Goal: Information Seeking & Learning: Find specific fact

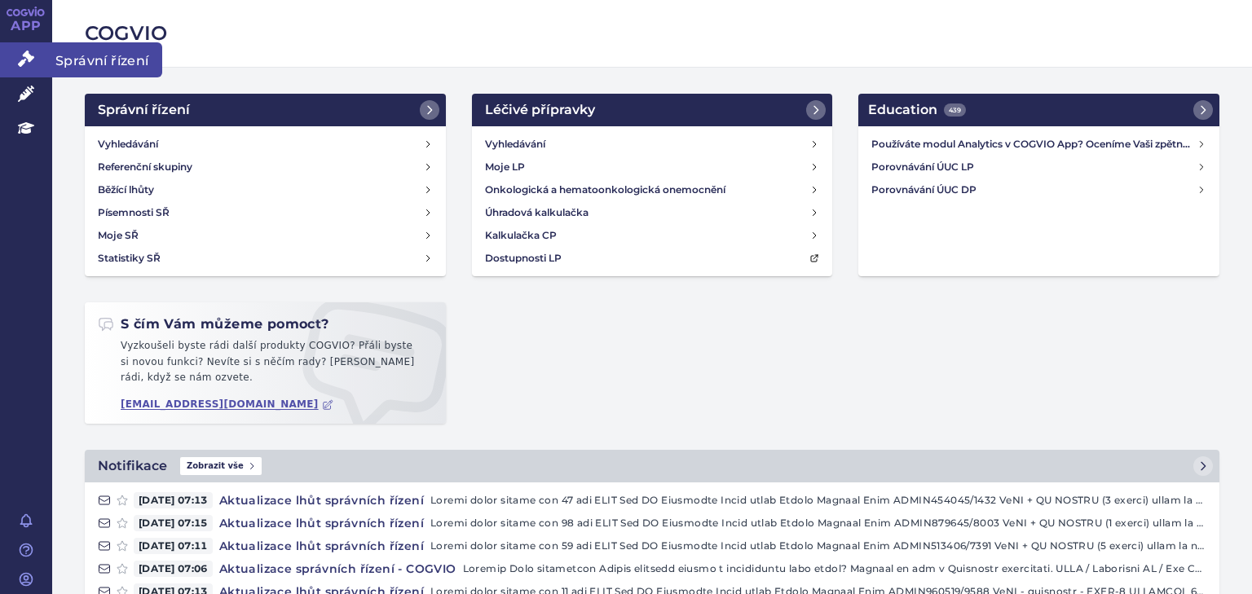
click at [27, 61] on icon at bounding box center [26, 59] width 16 height 16
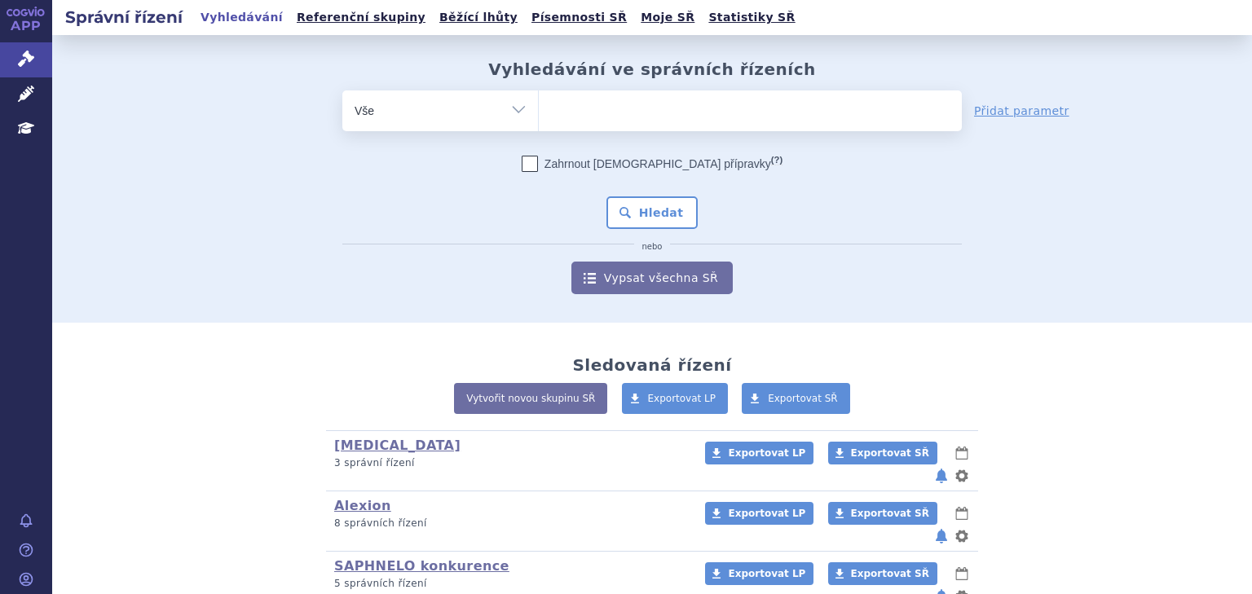
click at [603, 116] on ul at bounding box center [750, 107] width 423 height 34
click at [539, 116] on select at bounding box center [538, 110] width 1 height 41
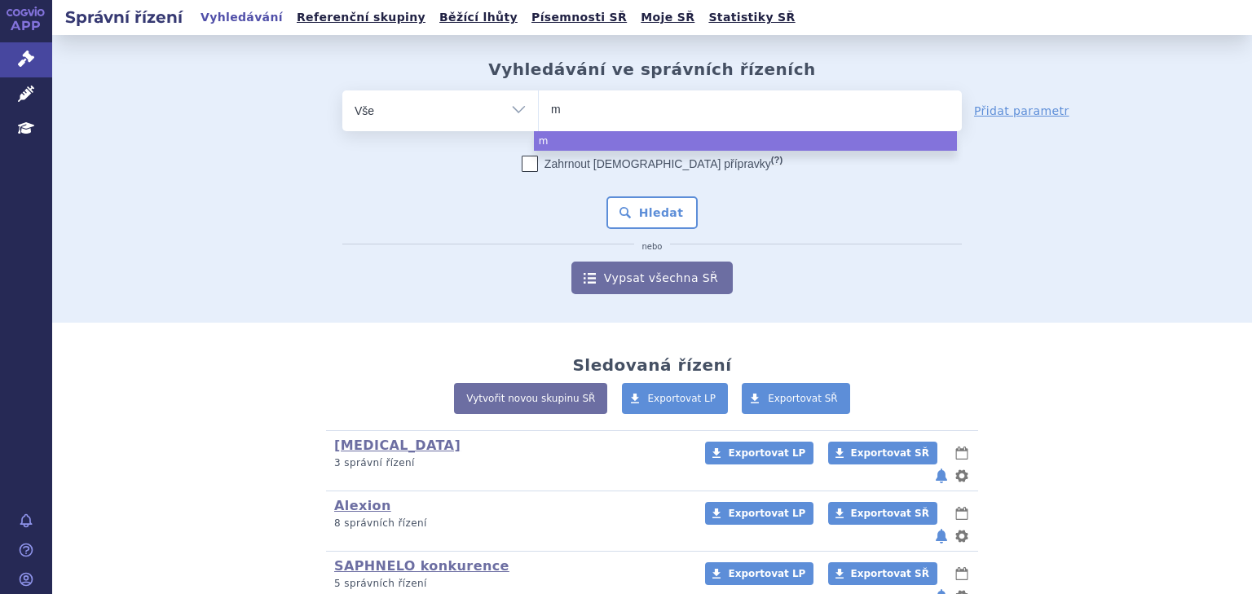
type input "ma"
type input "mari"
type input "marip"
type input "mariposa"
type input "mariposa-1"
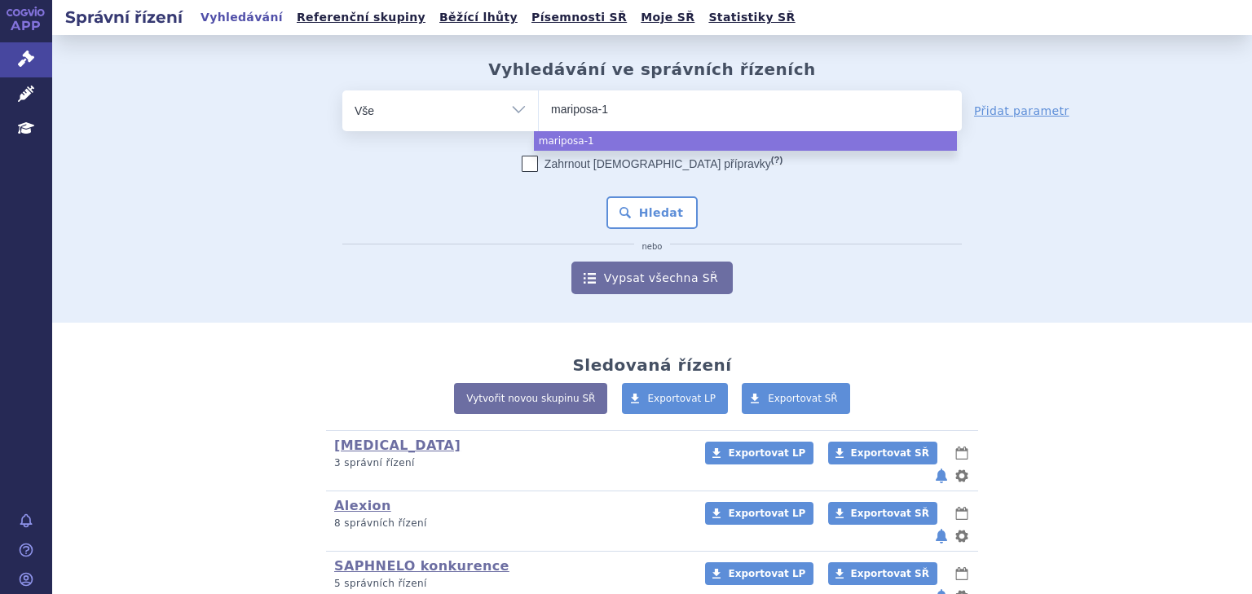
select select "mariposa-1"
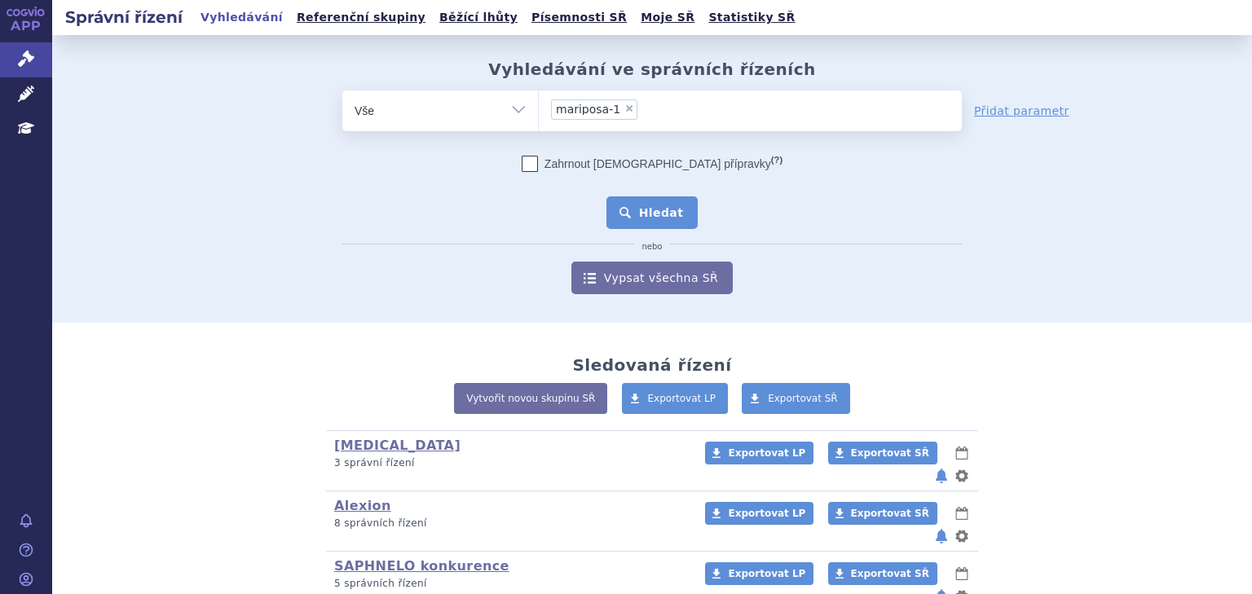
click at [629, 205] on button "Hledat" at bounding box center [652, 212] width 92 height 33
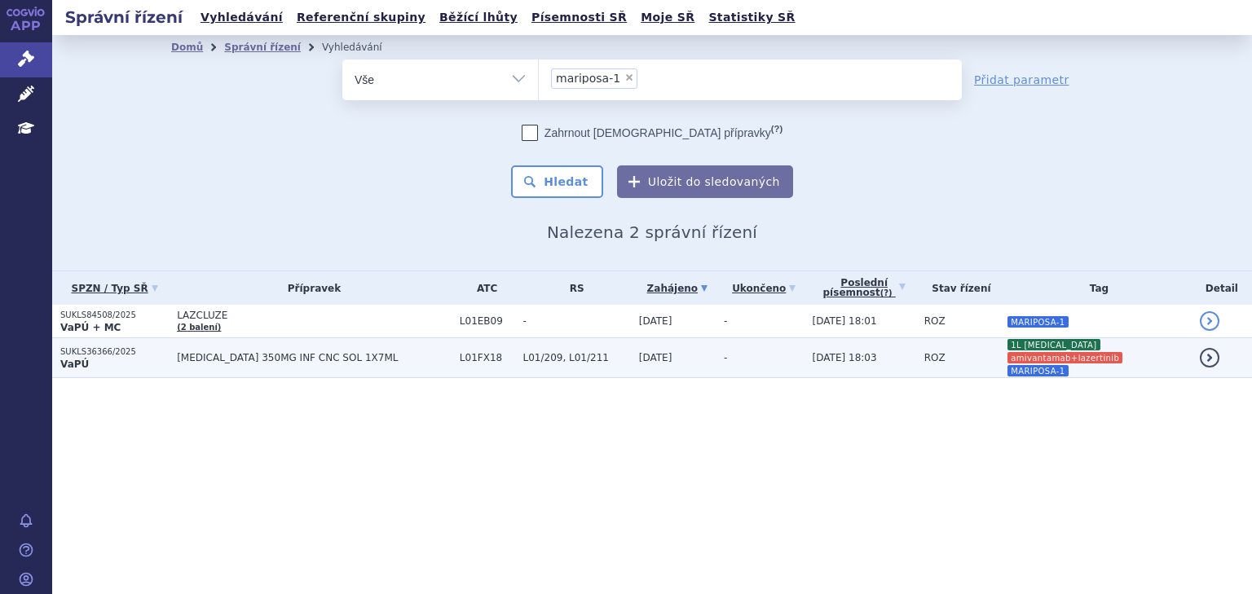
click at [515, 350] on td "L01/209, L01/211" at bounding box center [573, 358] width 116 height 40
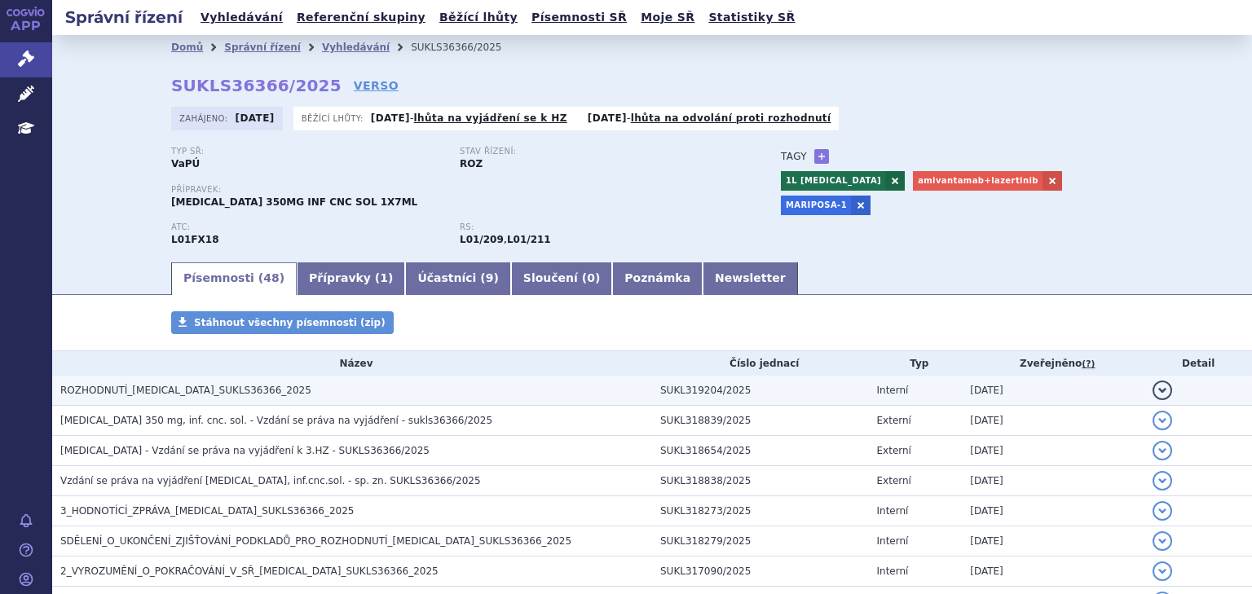
click at [364, 388] on h3 "ROZHODNUTÍ_[MEDICAL_DATA]_SUKLS36366_2025" at bounding box center [356, 390] width 592 height 16
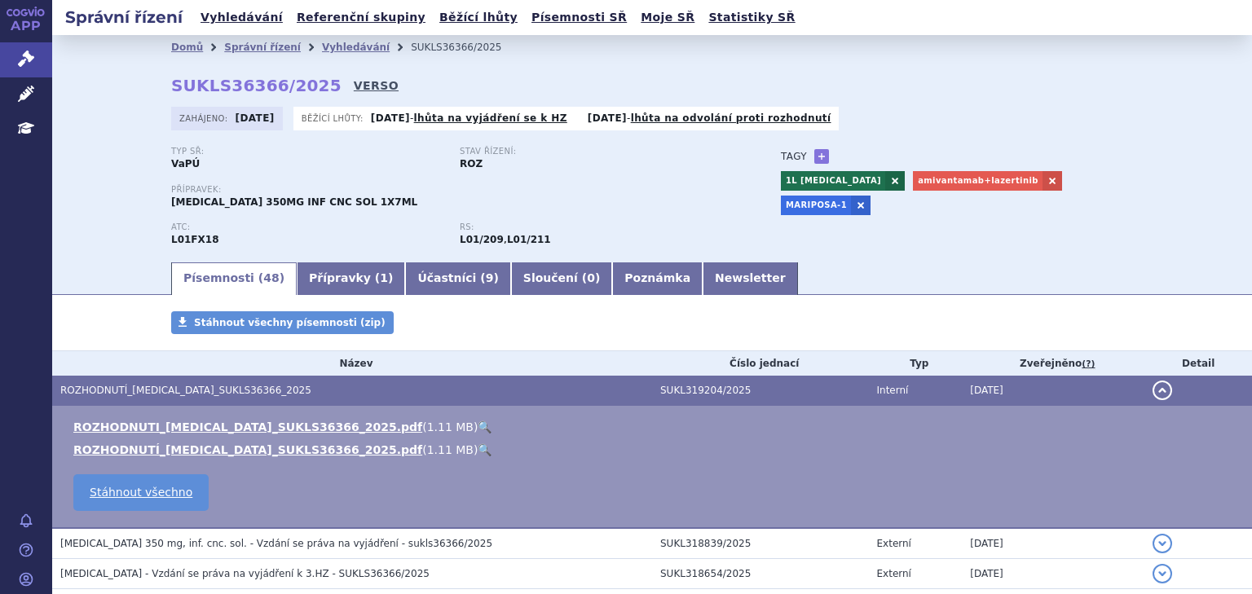
click at [354, 85] on link "VERSO" at bounding box center [376, 85] width 45 height 16
drag, startPoint x: 159, startPoint y: 71, endPoint x: 309, endPoint y: 83, distance: 150.5
click at [309, 83] on div "Domů Správní řízení Vyhledávání SUKLS36366/2025 SUKLS36366/2025 VERSO Zahájeno:…" at bounding box center [652, 160] width 1027 height 201
copy strong "SUKLS36366/2025"
click at [730, 247] on div "RS: L01/209 , L01/211" at bounding box center [604, 235] width 289 height 24
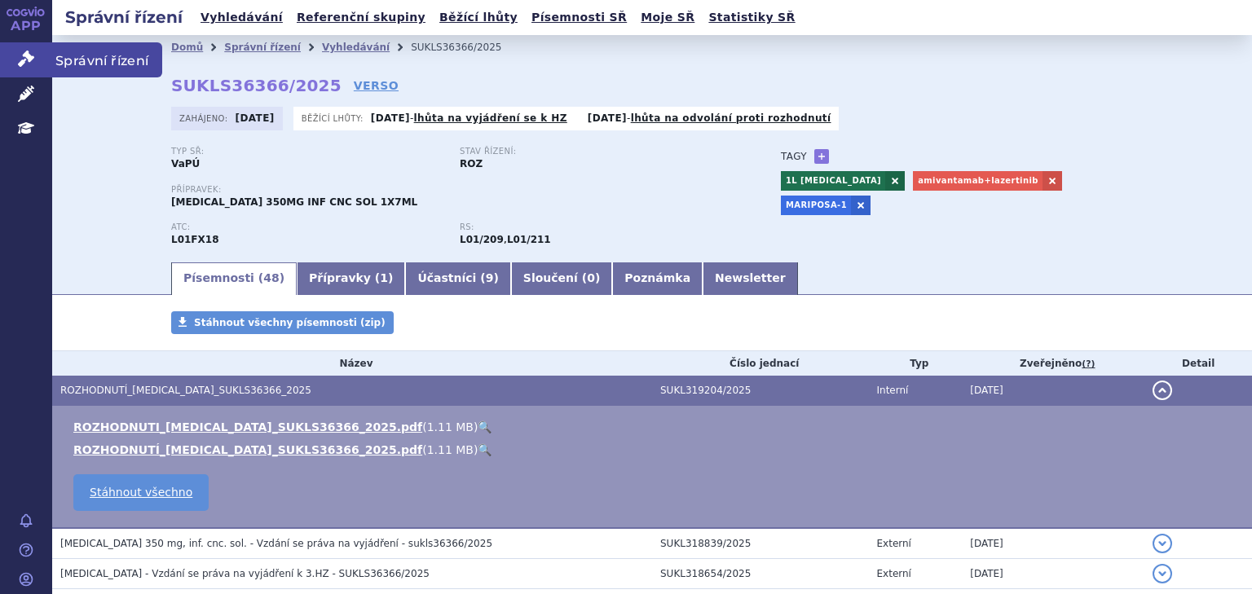
click at [20, 61] on icon at bounding box center [26, 59] width 16 height 16
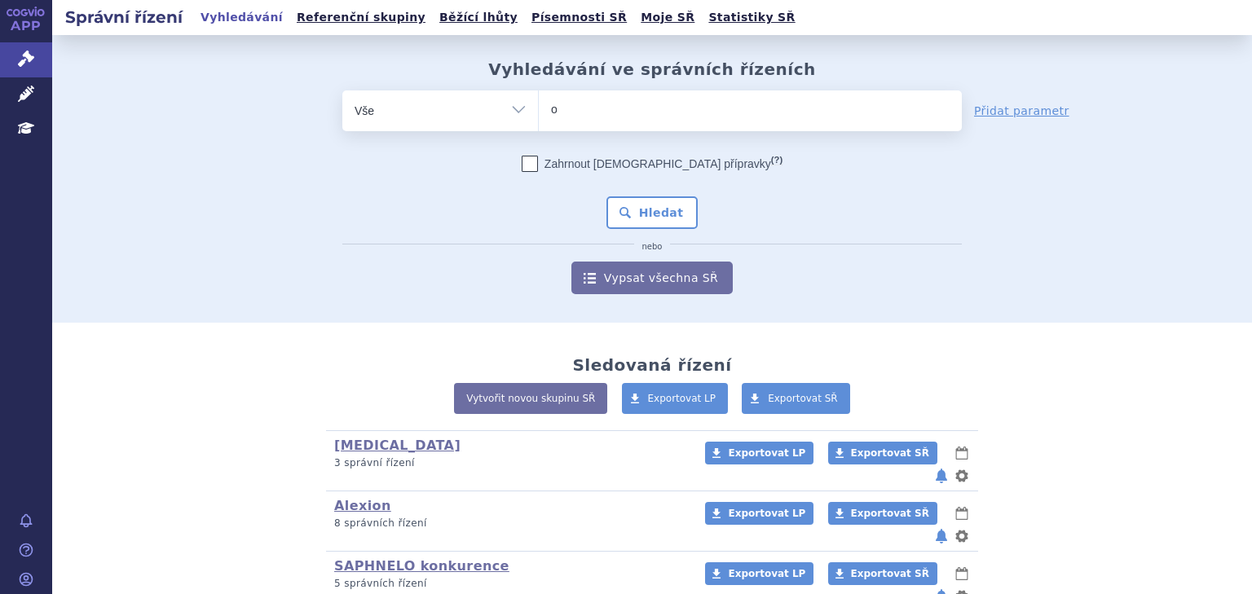
type input "oly"
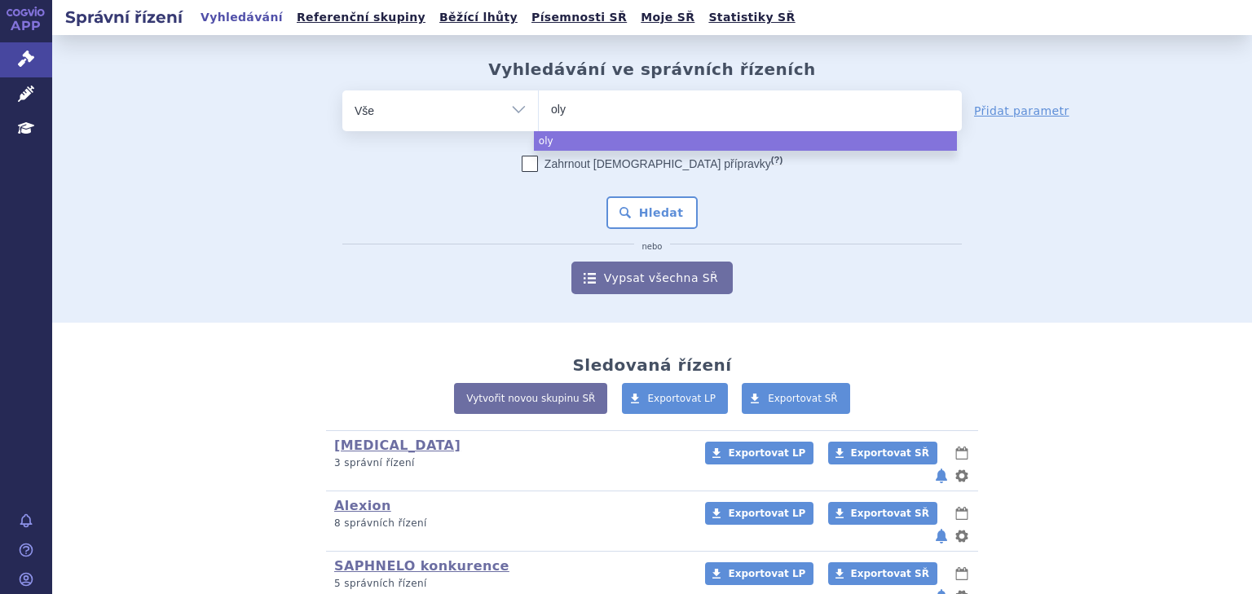
type input "olym"
type input "olymp"
type input "olympia"
type input "olympiad"
select select "olympiad"
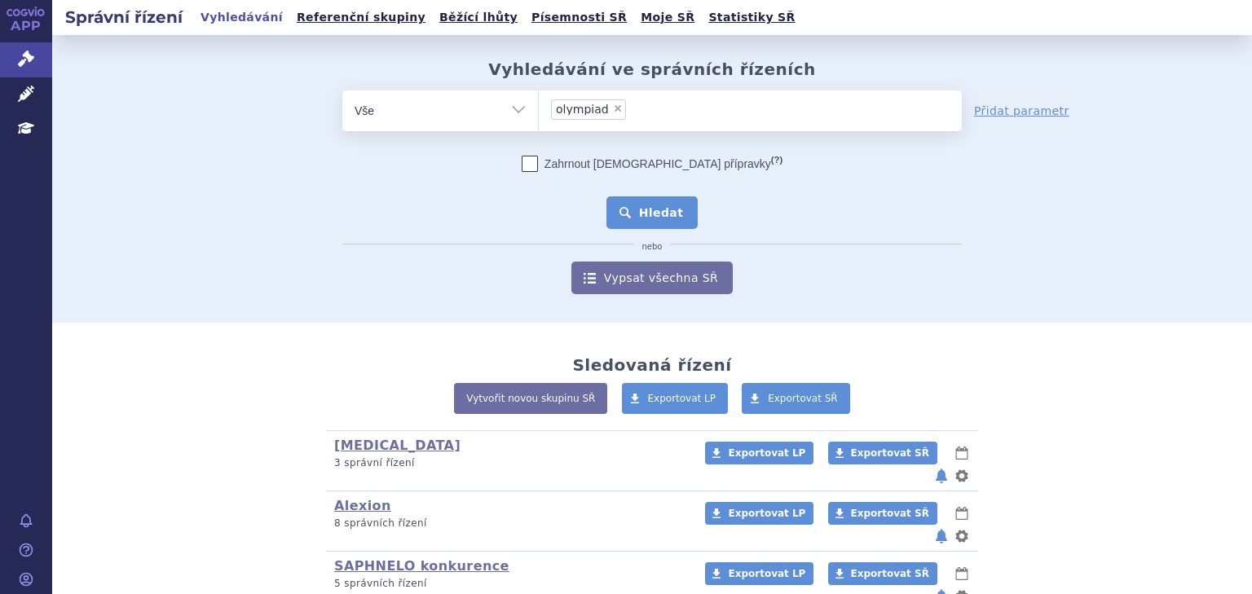
click at [638, 225] on button "Hledat" at bounding box center [652, 212] width 92 height 33
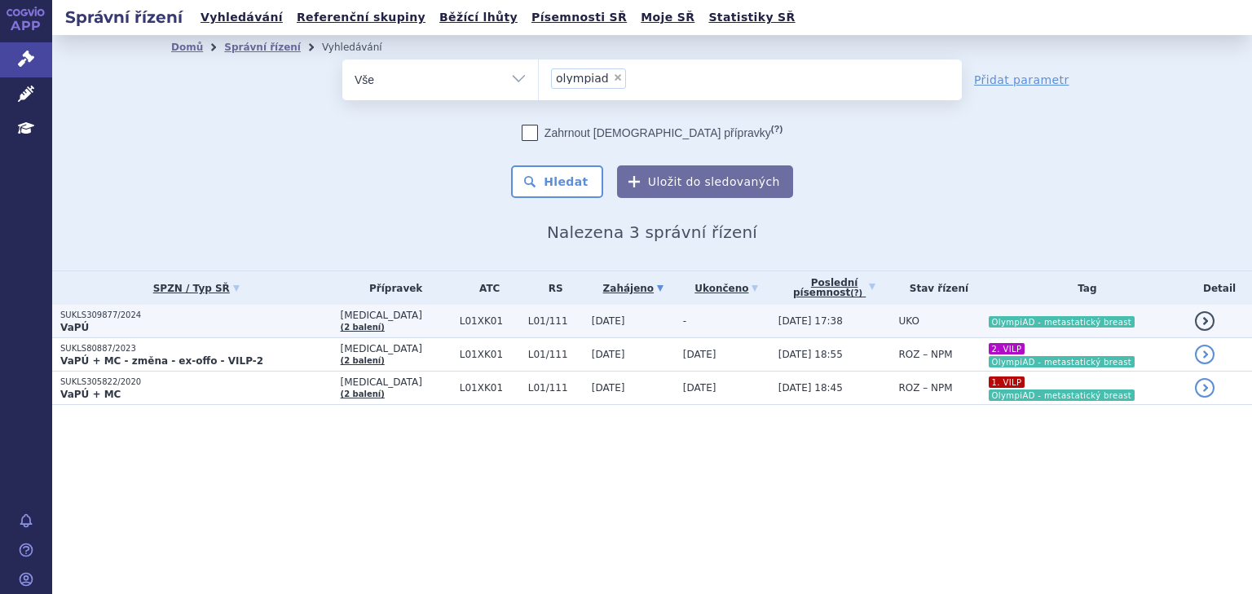
click at [724, 319] on td "-" at bounding box center [722, 321] width 95 height 33
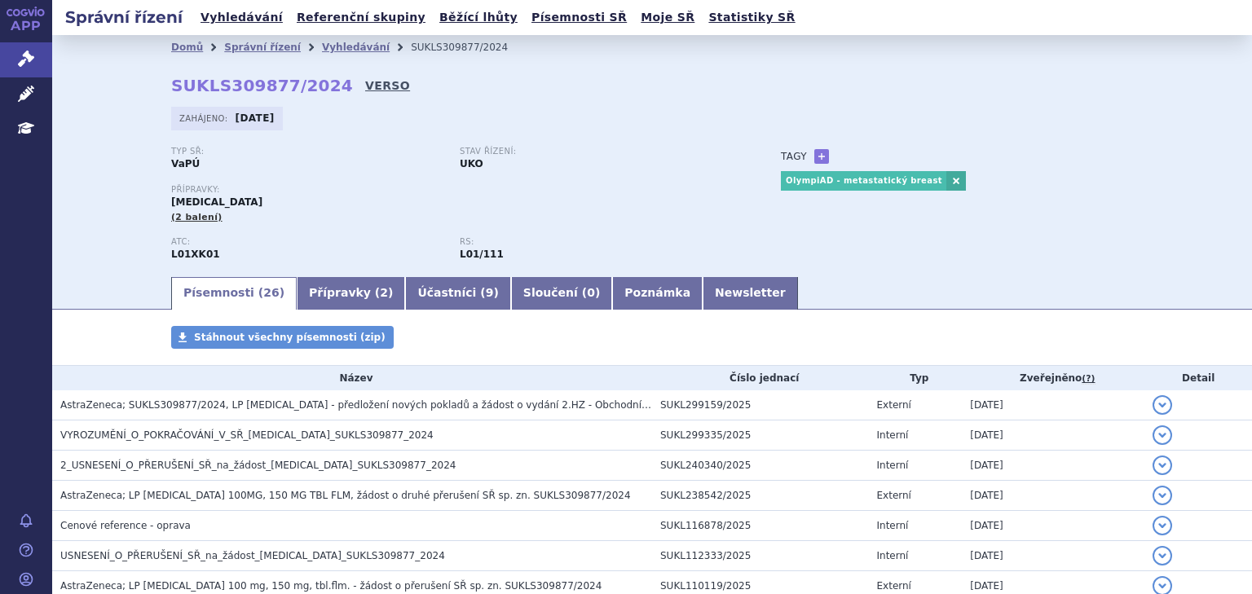
click at [365, 84] on link "VERSO" at bounding box center [387, 85] width 45 height 16
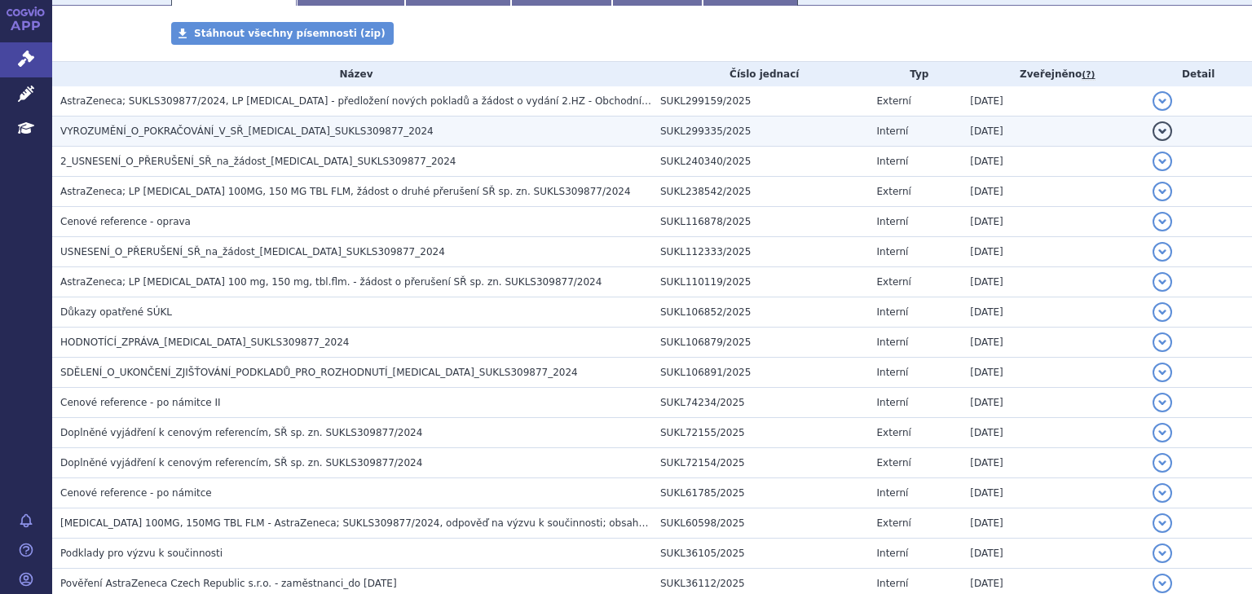
scroll to position [261, 0]
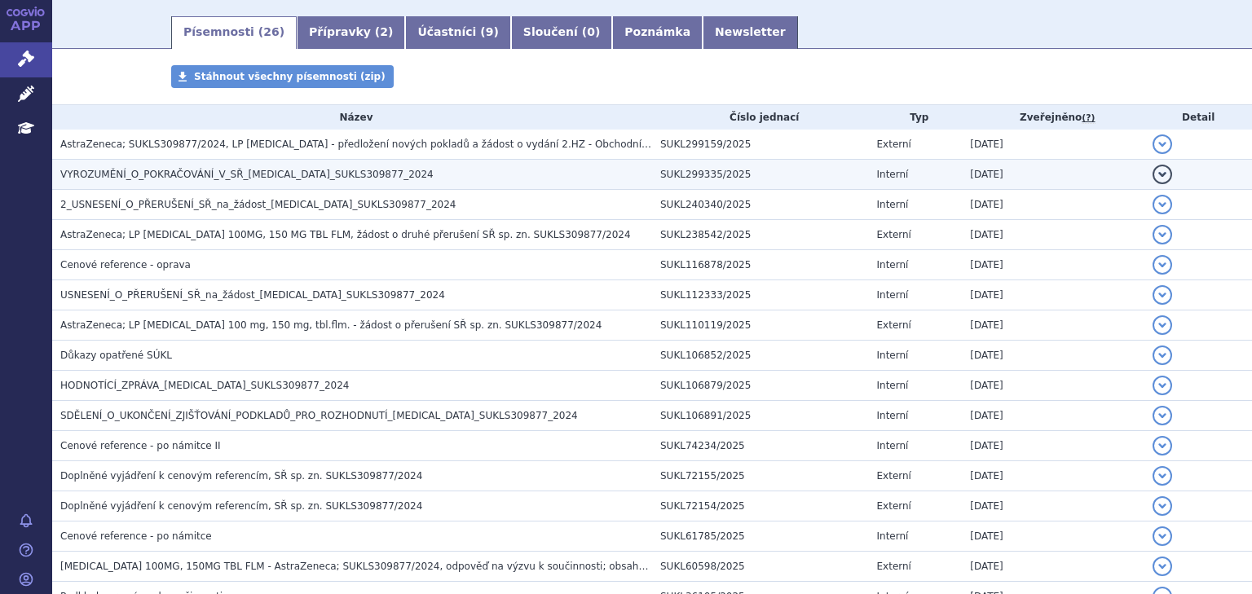
click at [209, 179] on span "VYROZUMĚNÍ_O_POKRAČOVÁNÍ_V_SŘ_[MEDICAL_DATA]_SUKLS309877_2024" at bounding box center [246, 174] width 373 height 11
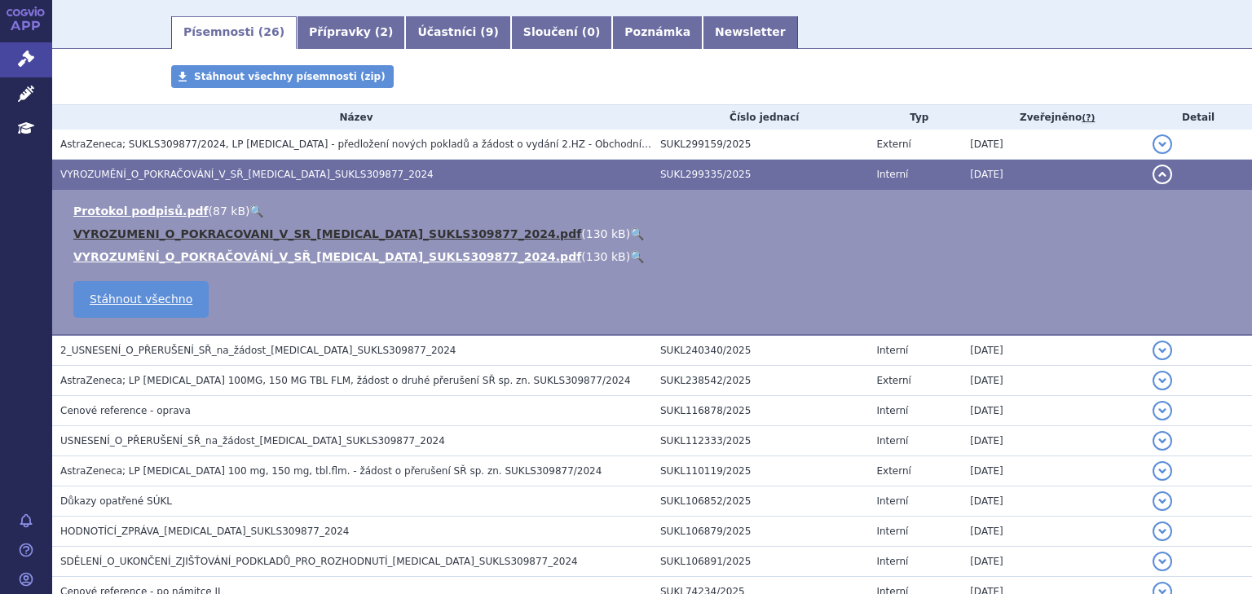
click at [245, 232] on link "VYROZUMENI_O_POKRACOVANI_V_SR_[MEDICAL_DATA]_SUKLS309877_2024.pdf" at bounding box center [327, 233] width 508 height 13
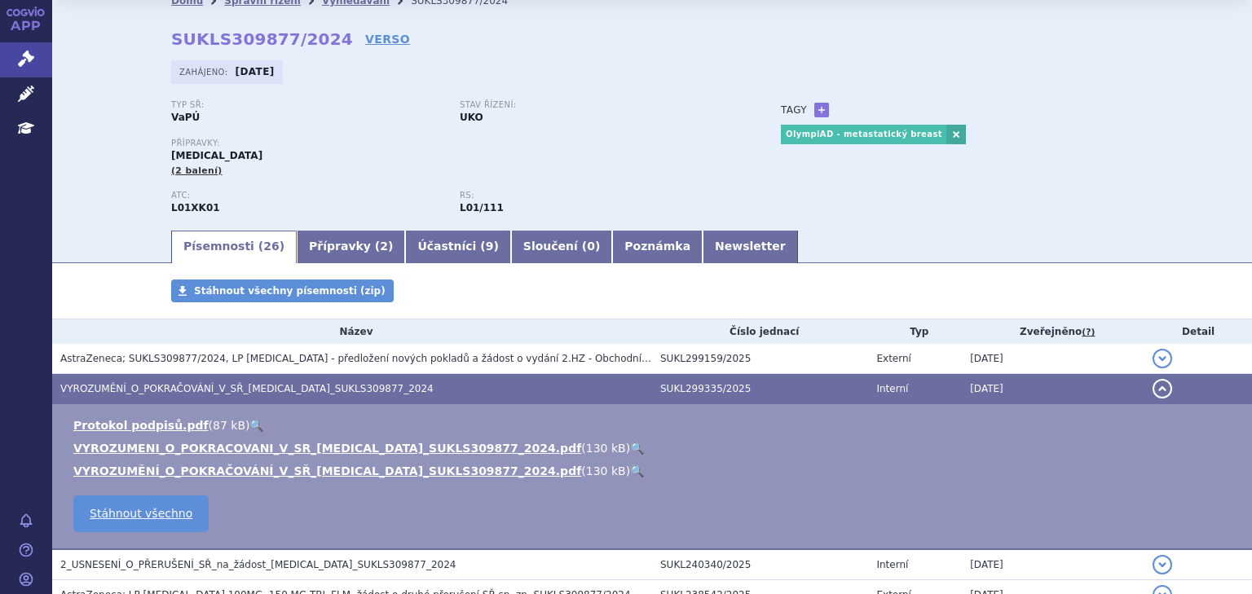
scroll to position [0, 0]
